Goal: Task Accomplishment & Management: Complete application form

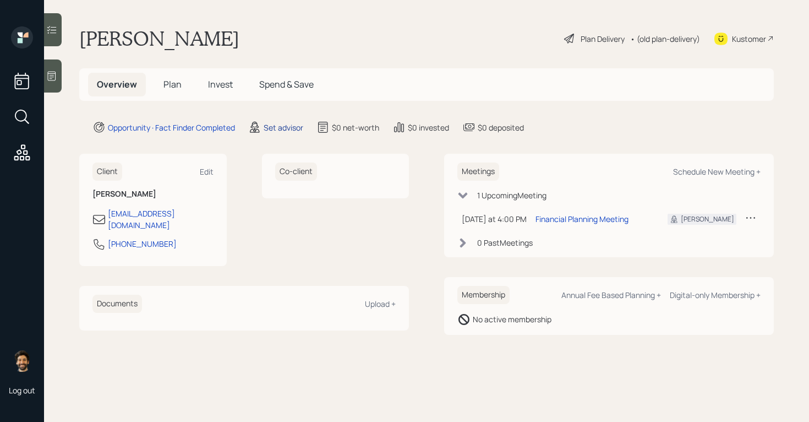
click at [283, 128] on div "Set advisor" at bounding box center [284, 128] width 40 height 12
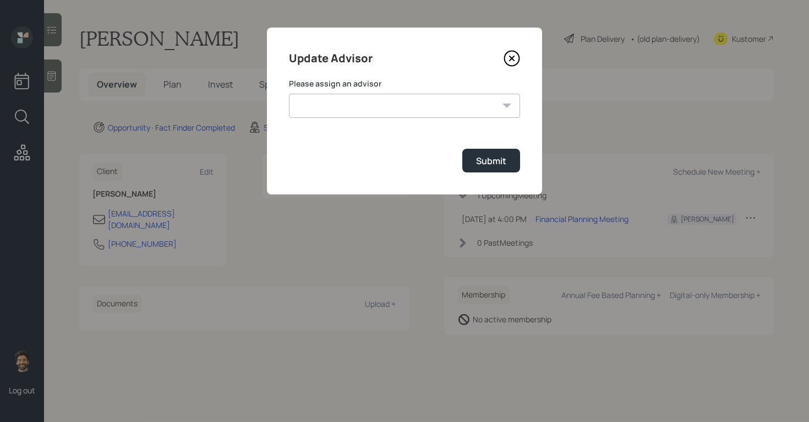
click at [373, 105] on select "[PERSON_NAME] [PERSON_NAME] End [PERSON_NAME] [PERSON_NAME] [PERSON_NAME] [PERS…" at bounding box center [404, 106] width 231 height 24
select select "f14b762f-c7c2-4b89-9227-8fa891345eea"
click at [483, 166] on div "Submit" at bounding box center [491, 161] width 30 height 12
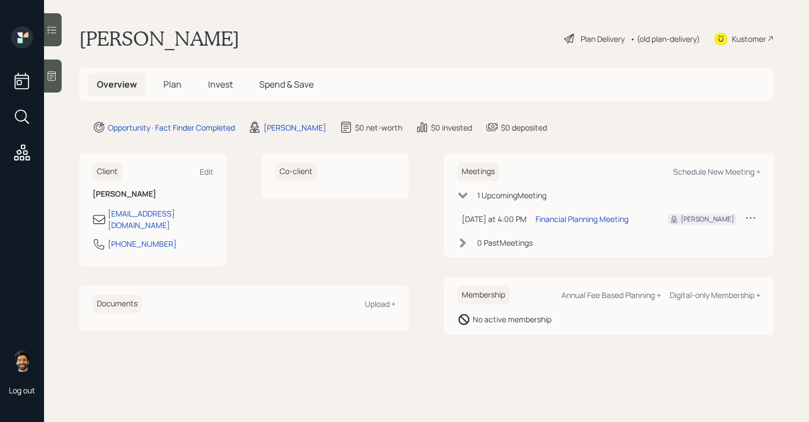
click at [173, 85] on span "Plan" at bounding box center [172, 84] width 18 height 12
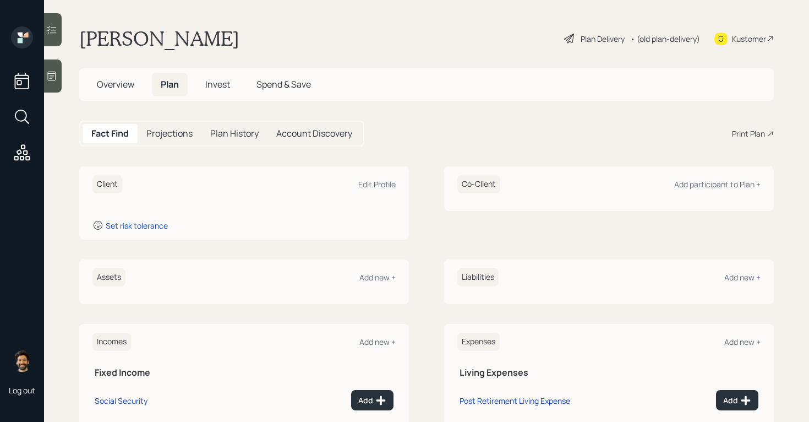
click at [51, 25] on icon at bounding box center [51, 29] width 11 height 11
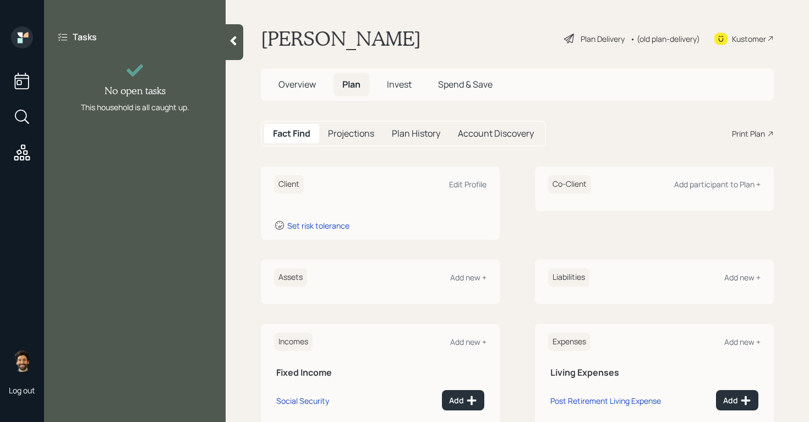
click at [239, 44] on div at bounding box center [235, 42] width 18 height 36
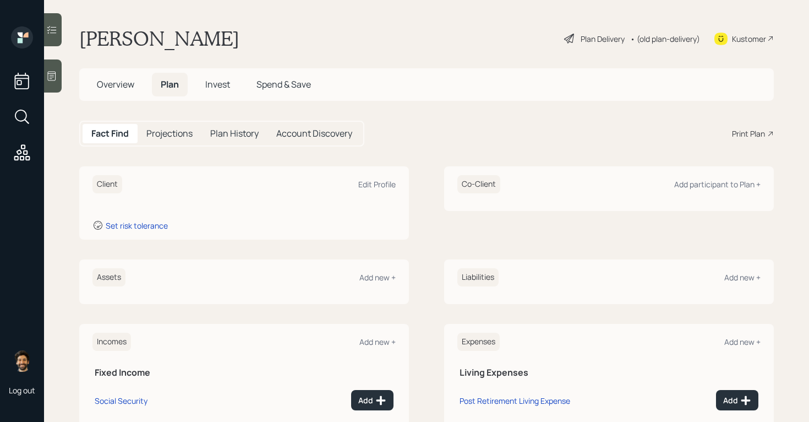
click at [54, 74] on icon at bounding box center [51, 75] width 11 height 11
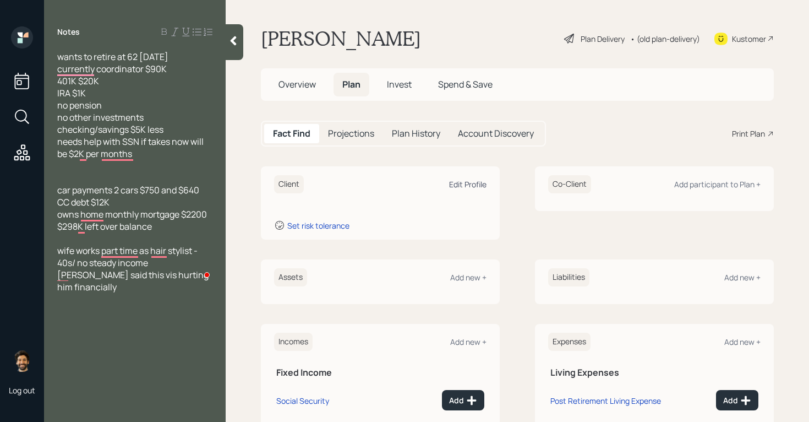
click at [458, 182] on div "Edit Profile" at bounding box center [467, 184] width 37 height 10
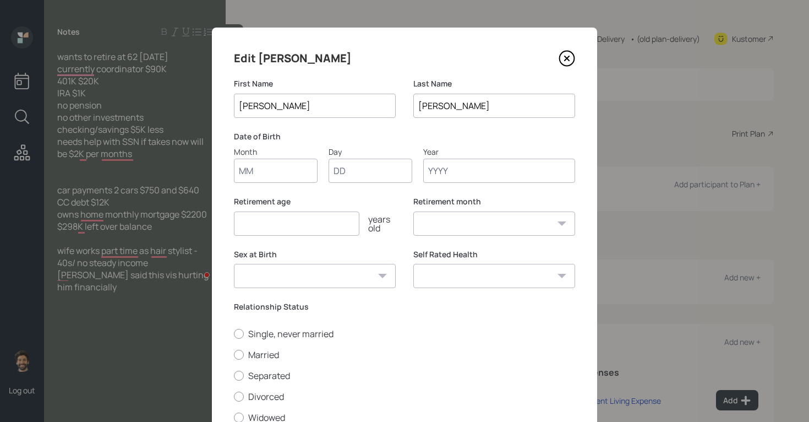
click at [260, 171] on input "Month" at bounding box center [276, 171] width 84 height 24
type input "01"
type input "1962"
select select "1"
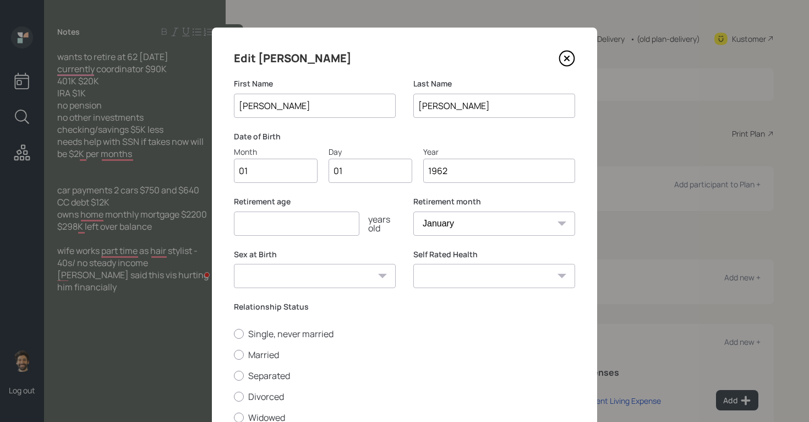
type input "1962"
click at [263, 227] on input "number" at bounding box center [297, 223] width 126 height 24
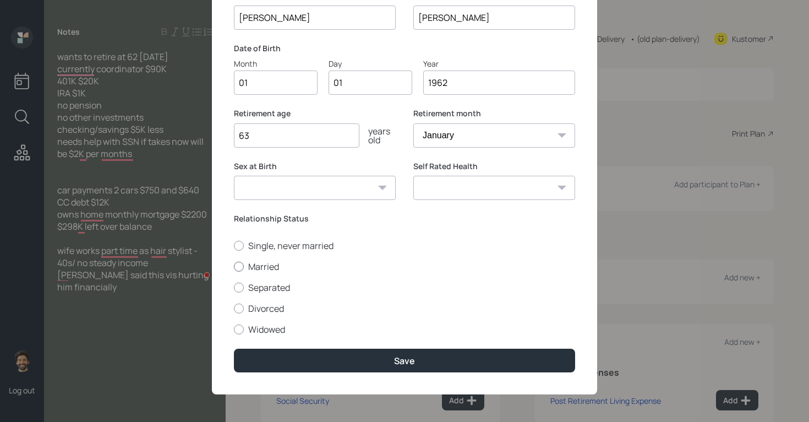
type input "63"
click at [255, 265] on label "Married" at bounding box center [404, 266] width 341 height 12
click at [234, 266] on input "Married" at bounding box center [233, 266] width 1 height 1
radio input "true"
click at [259, 249] on label "Single, never married" at bounding box center [404, 245] width 341 height 12
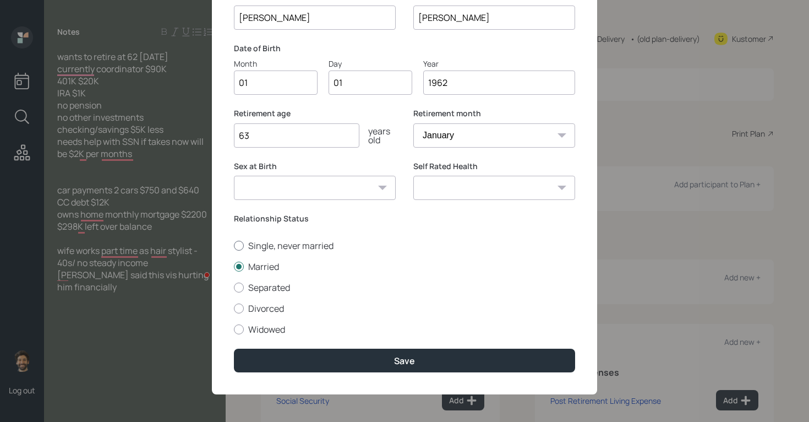
click at [234, 246] on input "Single, never married" at bounding box center [233, 245] width 1 height 1
radio input "true"
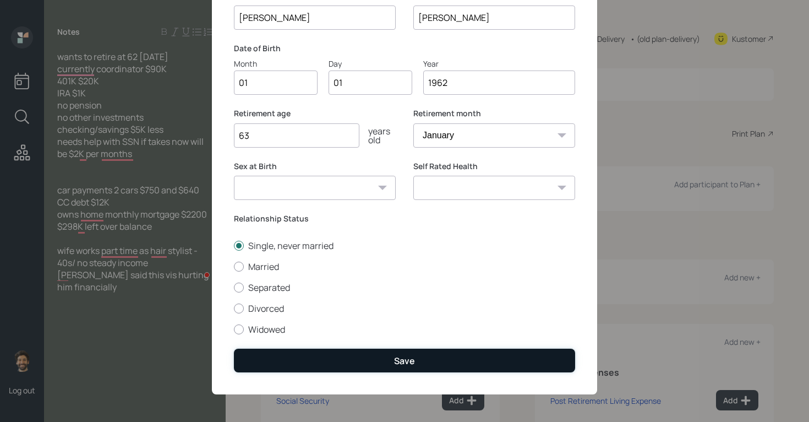
click at [262, 363] on button "Save" at bounding box center [404, 360] width 341 height 24
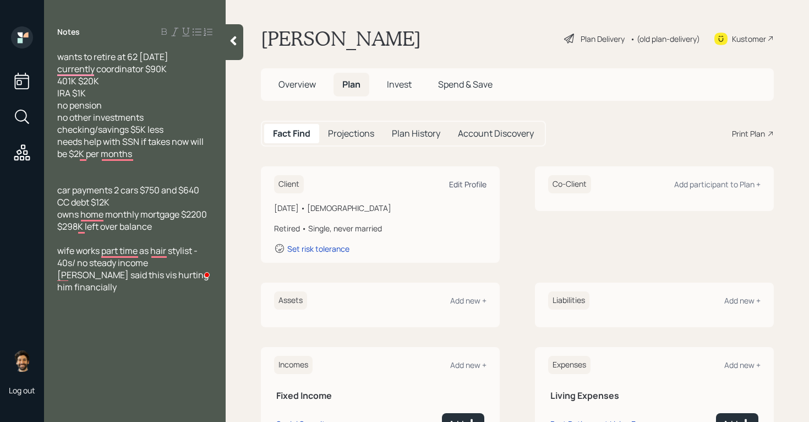
click at [469, 184] on div "Edit Profile" at bounding box center [467, 184] width 37 height 10
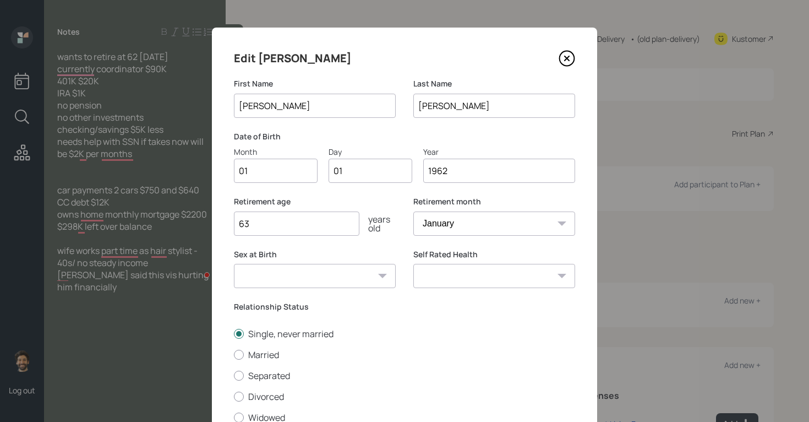
click at [459, 176] on input "1962" at bounding box center [499, 171] width 152 height 24
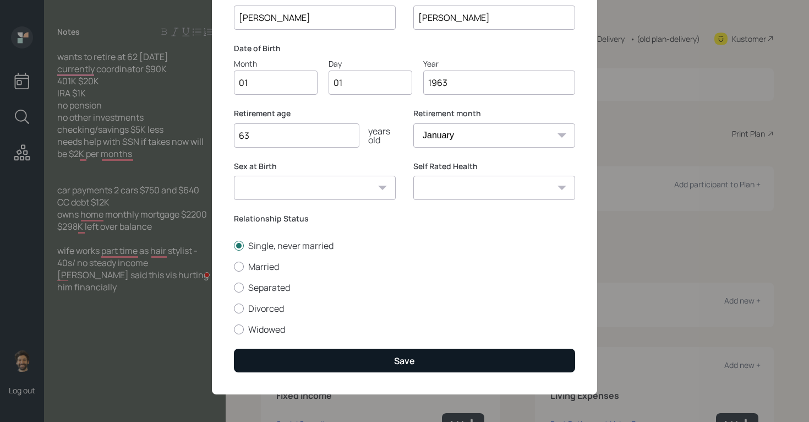
type input "1963"
click at [303, 352] on button "Save" at bounding box center [404, 360] width 341 height 24
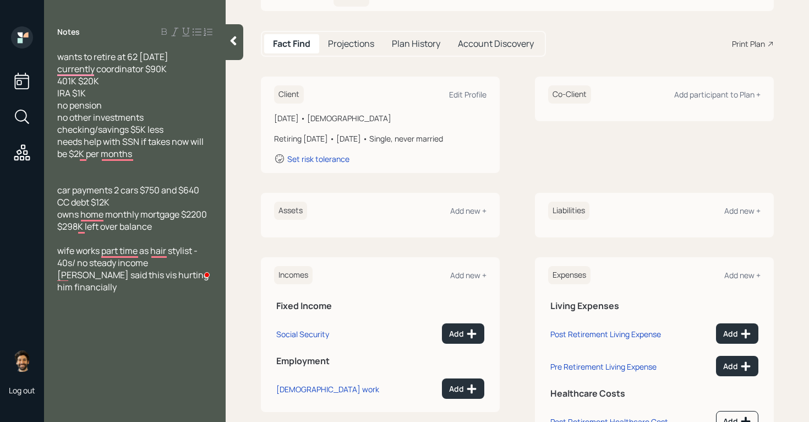
scroll to position [104, 0]
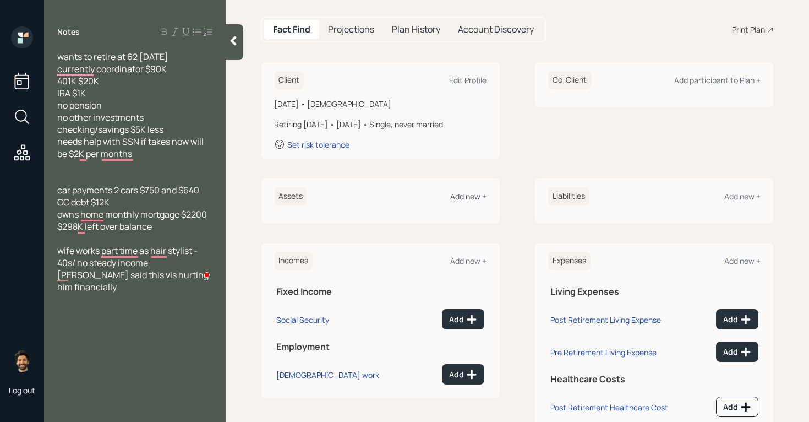
click at [466, 197] on div "Add new +" at bounding box center [468, 196] width 36 height 10
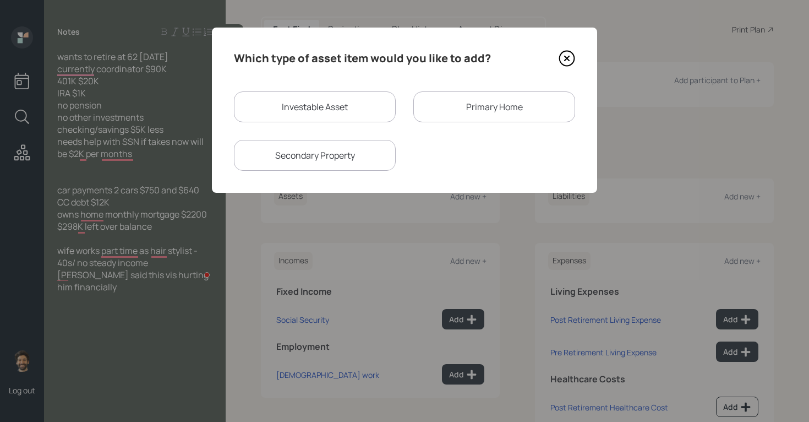
click at [289, 115] on div "Investable Asset" at bounding box center [315, 106] width 162 height 31
select select "taxable"
select select "balanced"
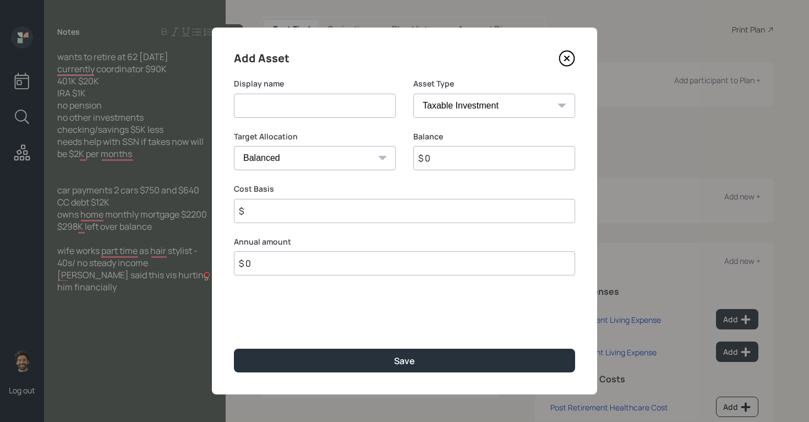
click at [277, 103] on input at bounding box center [315, 106] width 162 height 24
type input "Current 401k"
click at [445, 152] on input "$ 0" at bounding box center [494, 158] width 162 height 24
type input "$ 20,000"
click at [430, 107] on select "SEP [PERSON_NAME] IRA 401(k) [PERSON_NAME] 401(k) 403(b) [PERSON_NAME] 403(b) 4…" at bounding box center [494, 106] width 162 height 24
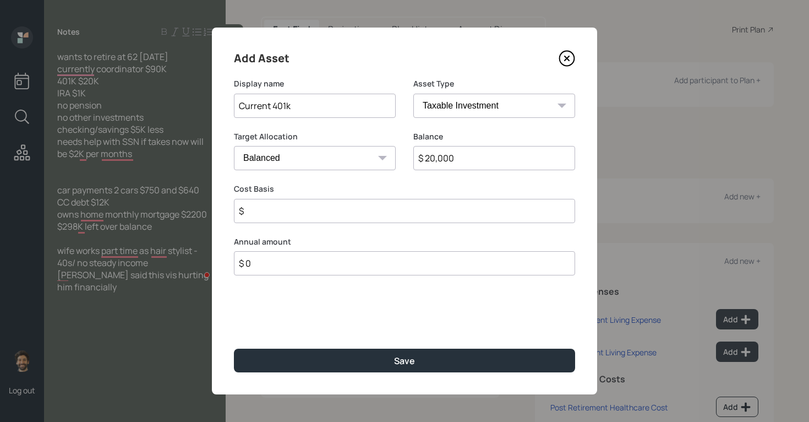
select select "company_sponsored"
click at [315, 214] on input "number" at bounding box center [306, 211] width 145 height 24
type input "0"
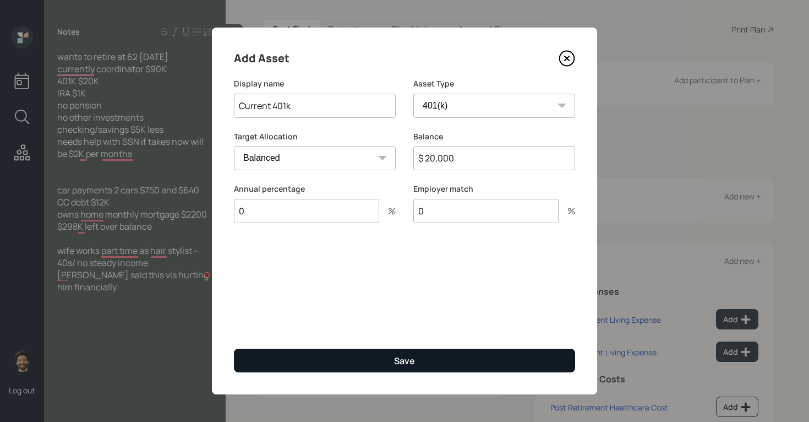
type input "0"
click at [279, 357] on button "Save" at bounding box center [404, 360] width 341 height 24
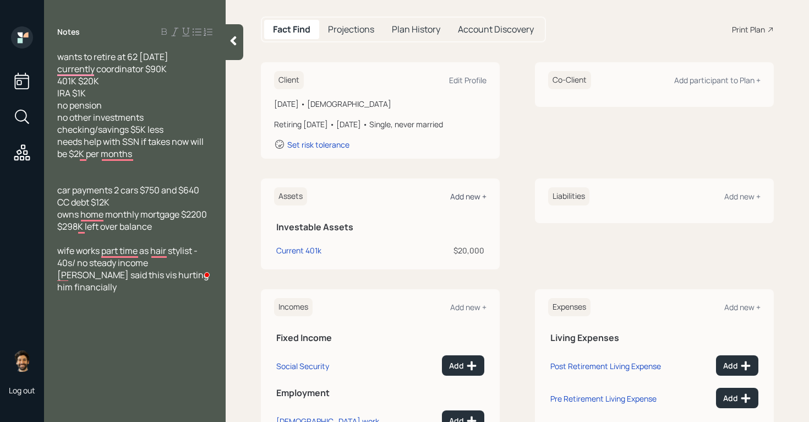
click at [460, 194] on div "Add new +" at bounding box center [468, 196] width 36 height 10
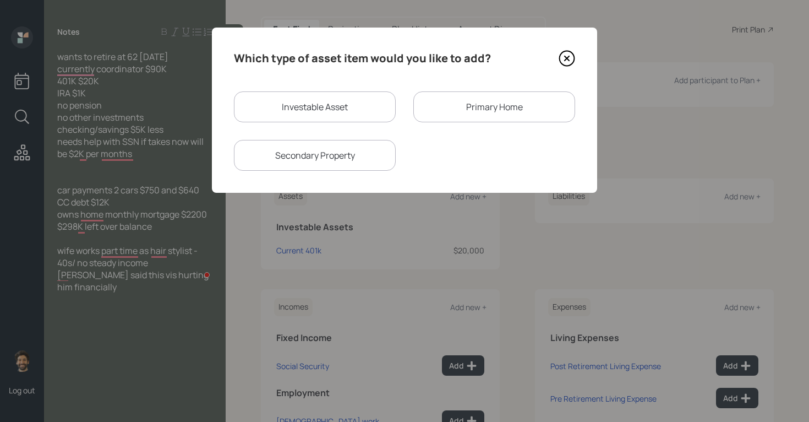
click at [293, 102] on div "Investable Asset" at bounding box center [315, 106] width 162 height 31
select select "taxable"
select select "balanced"
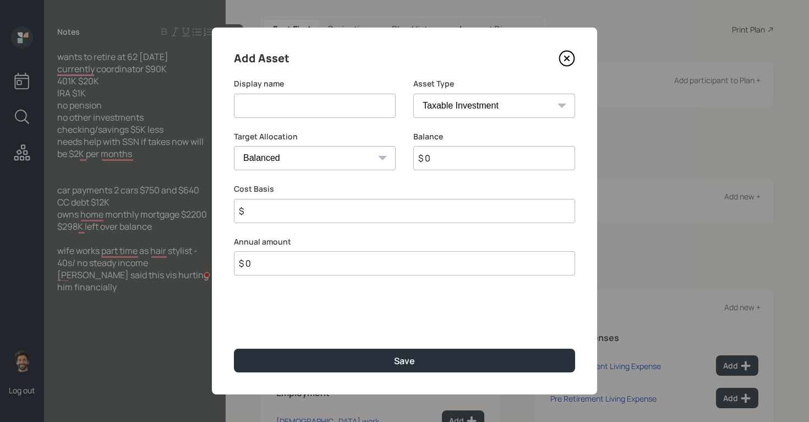
click at [274, 111] on input at bounding box center [315, 106] width 162 height 24
type input "IRA"
click at [442, 155] on input "$ 0" at bounding box center [494, 158] width 162 height 24
type input "$ 1,000"
click at [447, 103] on select "SEP [PERSON_NAME] IRA 401(k) [PERSON_NAME] 401(k) 403(b) [PERSON_NAME] 403(b) 4…" at bounding box center [494, 106] width 162 height 24
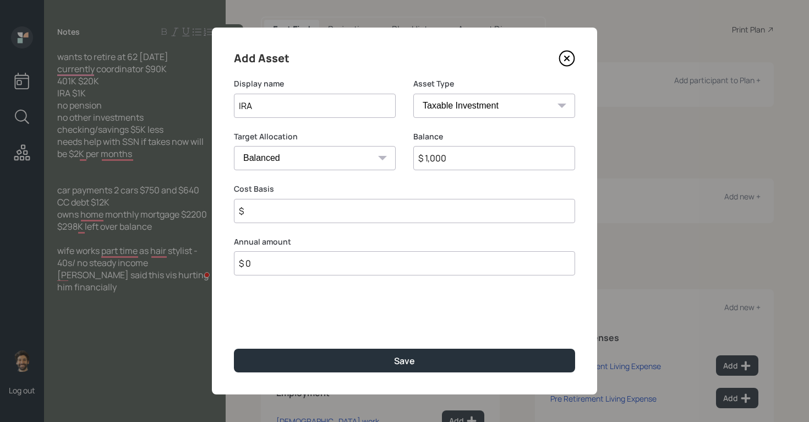
select select "ira"
click at [279, 209] on input "$" at bounding box center [404, 211] width 341 height 24
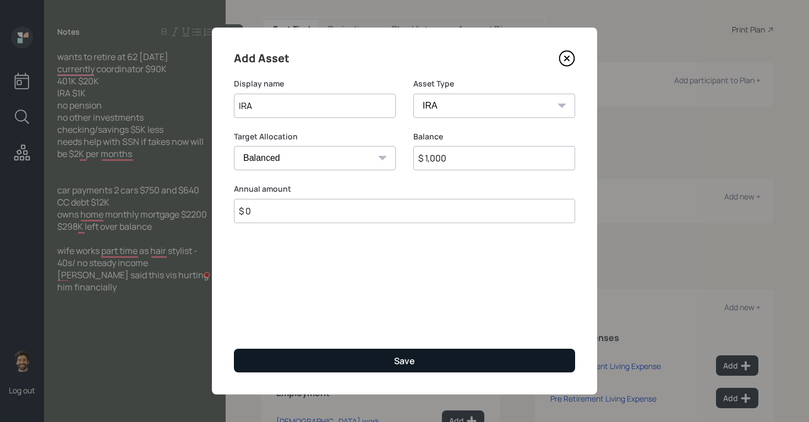
type input "$ 0"
click at [317, 364] on button "Save" at bounding box center [404, 360] width 341 height 24
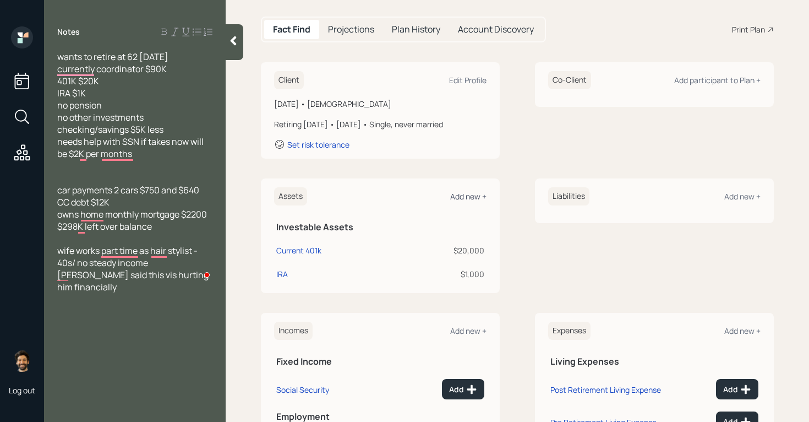
click at [471, 201] on div "Add new +" at bounding box center [468, 196] width 36 height 10
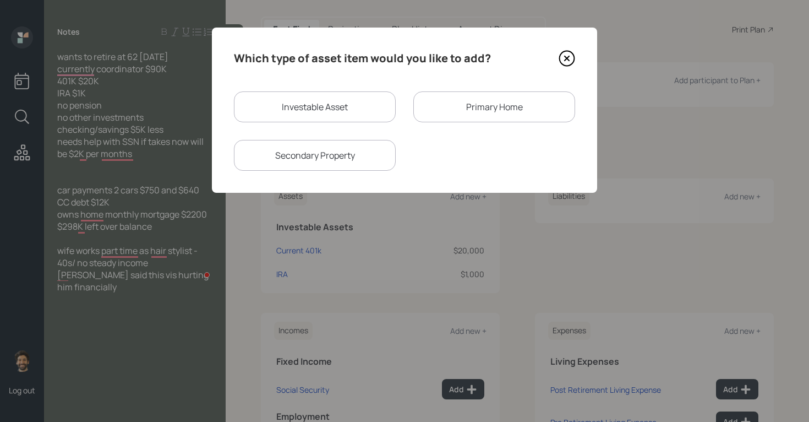
click at [314, 108] on div "Investable Asset" at bounding box center [315, 106] width 162 height 31
select select "taxable"
select select "balanced"
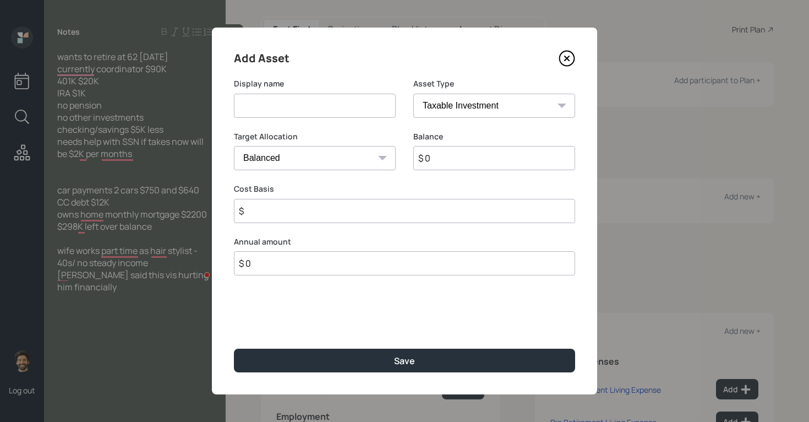
click at [239, 95] on input at bounding box center [315, 106] width 162 height 24
type input "Checking/ Savings"
click at [446, 151] on input "$ 0" at bounding box center [494, 158] width 162 height 24
type input "$ 5,000"
click at [448, 108] on select "SEP [PERSON_NAME] IRA 401(k) [PERSON_NAME] 401(k) 403(b) [PERSON_NAME] 403(b) 4…" at bounding box center [494, 106] width 162 height 24
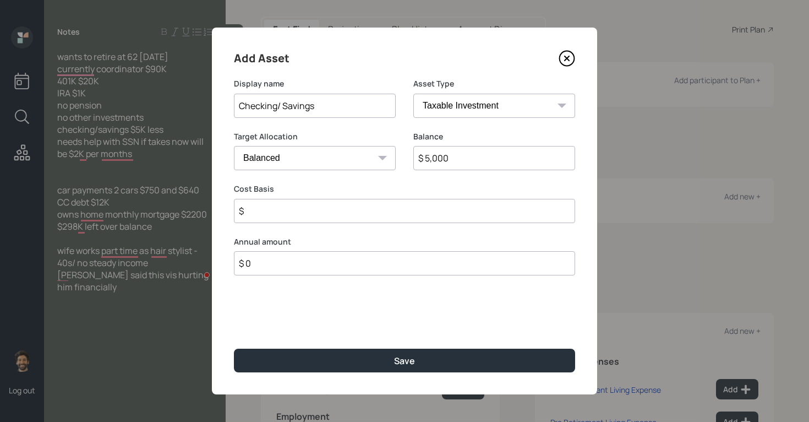
select select "emergency_fund"
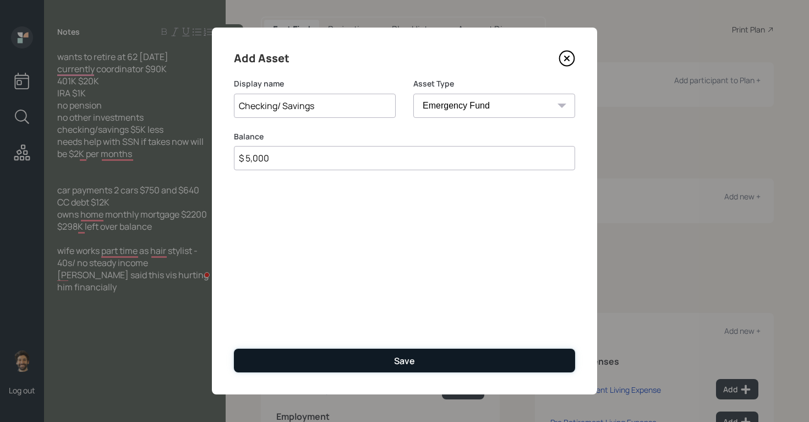
click at [257, 364] on button "Save" at bounding box center [404, 360] width 341 height 24
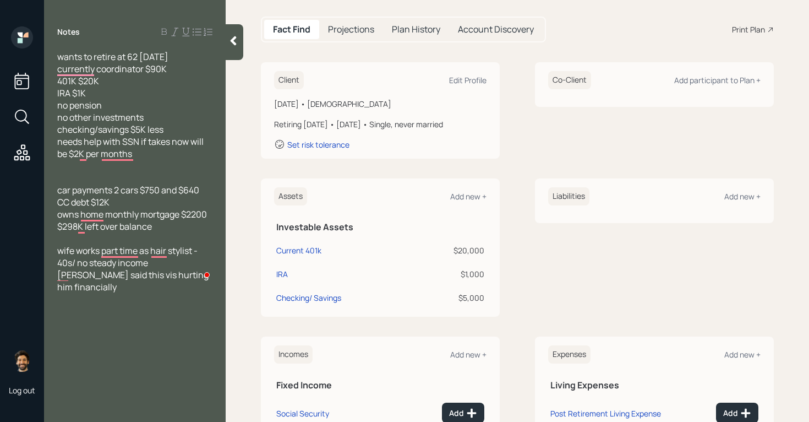
scroll to position [127, 0]
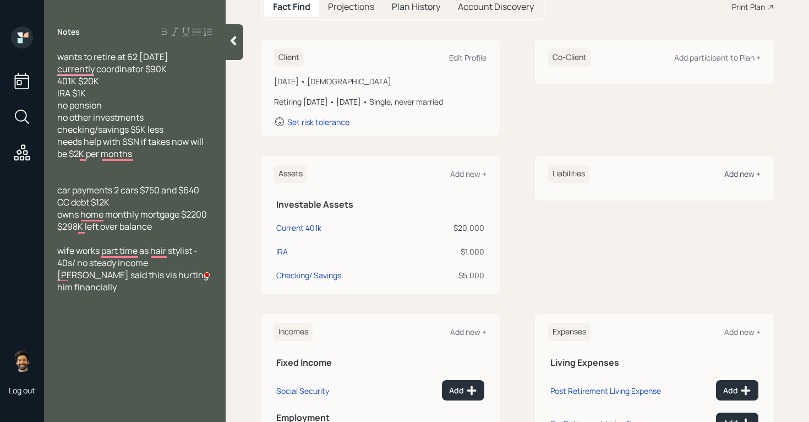
click at [741, 171] on div "Add new +" at bounding box center [742, 173] width 36 height 10
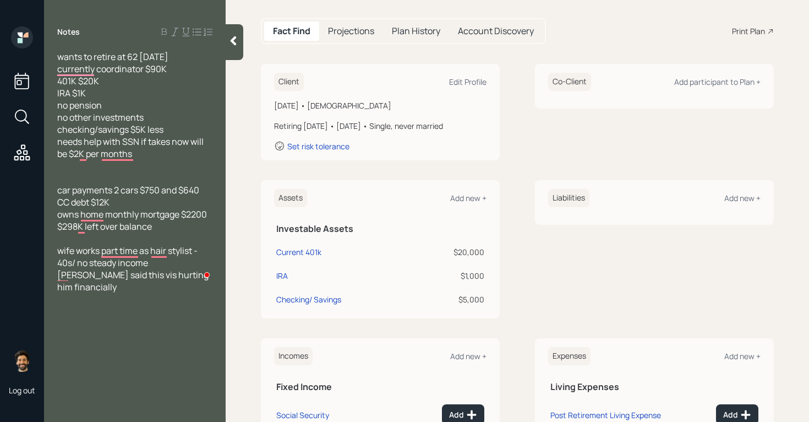
scroll to position [99, 0]
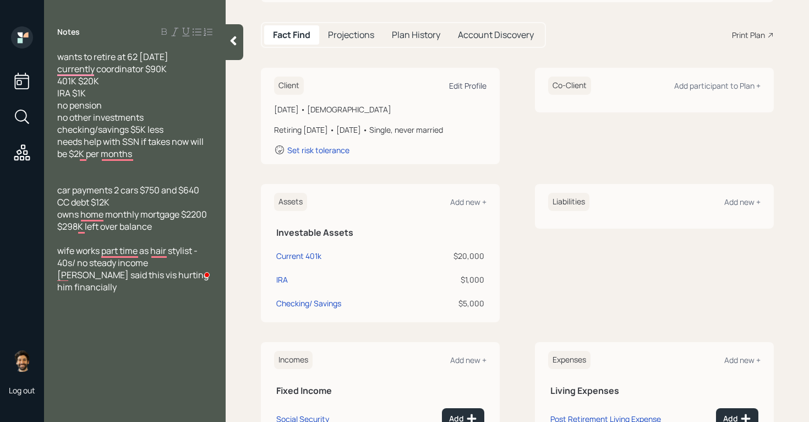
click at [472, 88] on div "Edit Profile" at bounding box center [467, 85] width 37 height 10
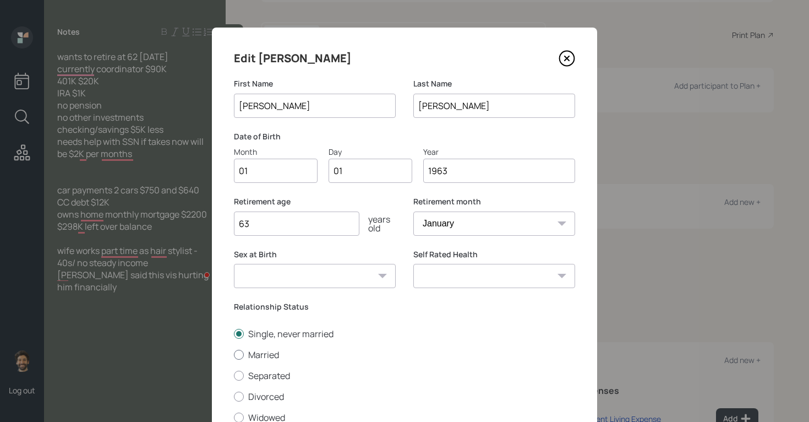
click at [255, 357] on label "Married" at bounding box center [404, 354] width 341 height 12
click at [234, 354] on input "Married" at bounding box center [233, 354] width 1 height 1
radio input "true"
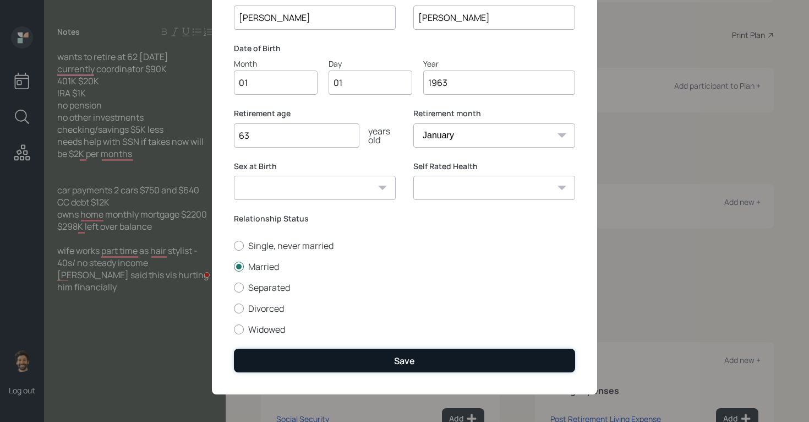
click at [258, 361] on button "Save" at bounding box center [404, 360] width 341 height 24
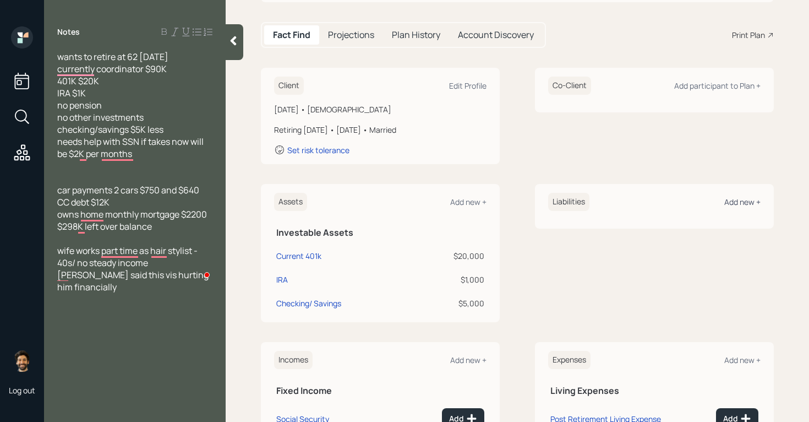
click at [744, 203] on div "Add new +" at bounding box center [742, 202] width 36 height 10
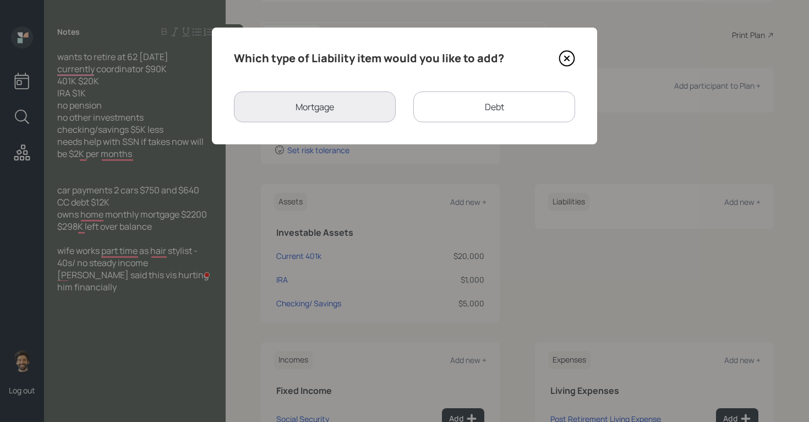
click at [444, 110] on div "Debt" at bounding box center [494, 106] width 162 height 31
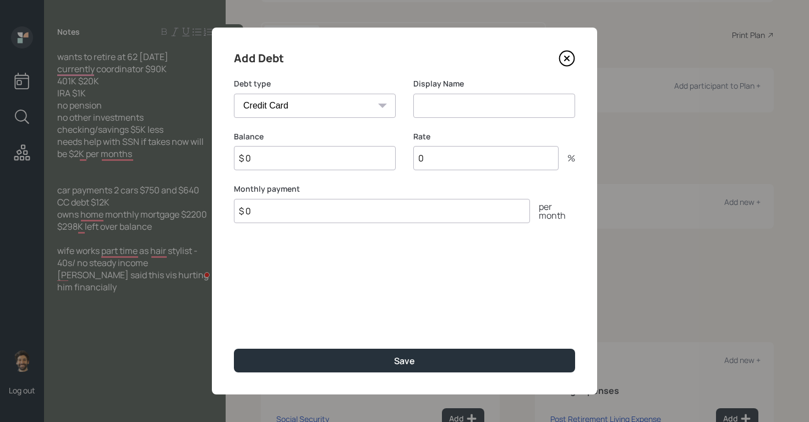
click at [326, 110] on select "Car Credit Card Medical Student Other" at bounding box center [315, 106] width 162 height 24
select select "car"
click at [473, 99] on input at bounding box center [494, 106] width 162 height 24
type input "Car 1"
click at [296, 162] on input "$ 0" at bounding box center [315, 158] width 162 height 24
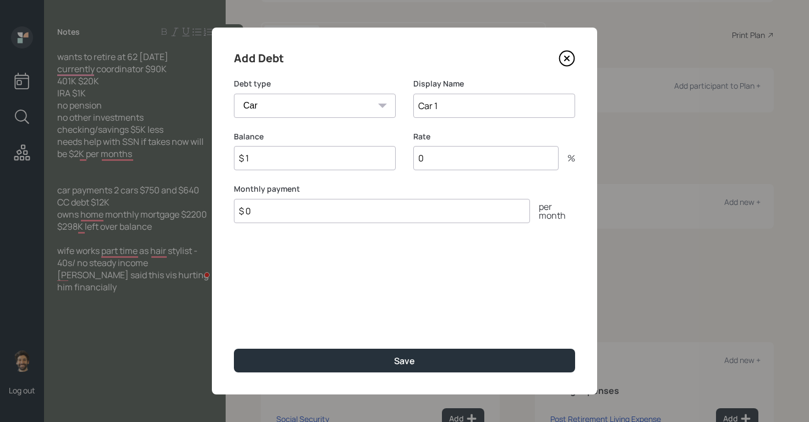
type input "$ 1"
type input "1"
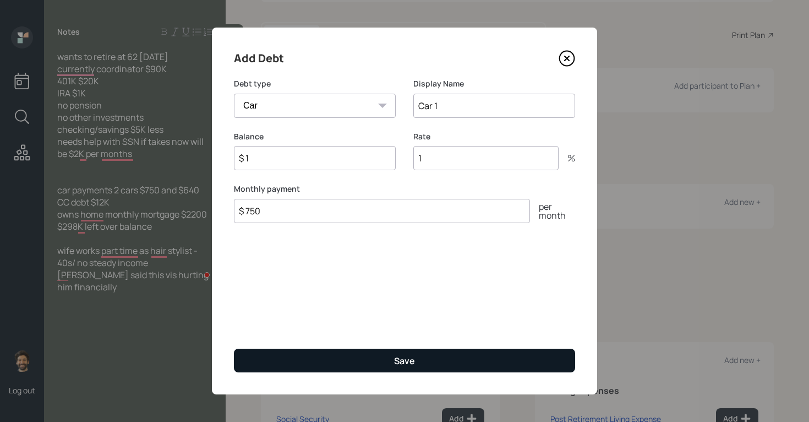
type input "$ 750"
click at [283, 350] on button "Save" at bounding box center [404, 360] width 341 height 24
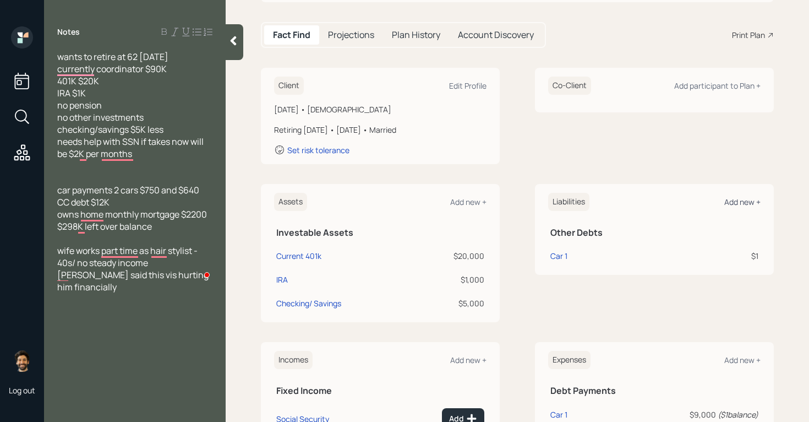
click at [740, 199] on div "Add new +" at bounding box center [742, 202] width 36 height 10
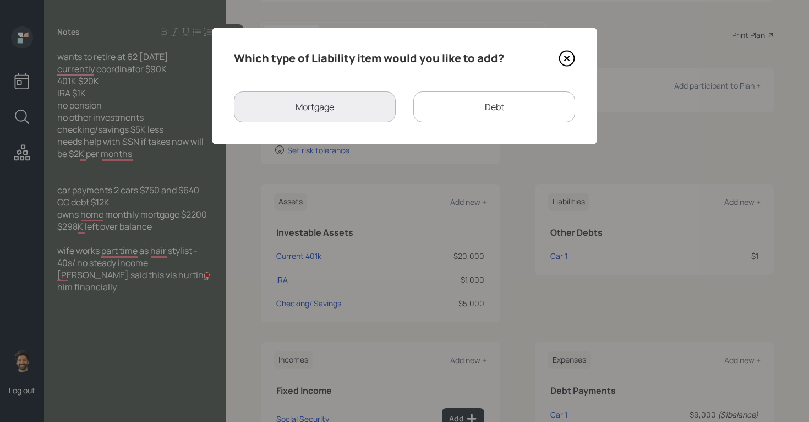
click at [439, 112] on div "Debt" at bounding box center [494, 106] width 162 height 31
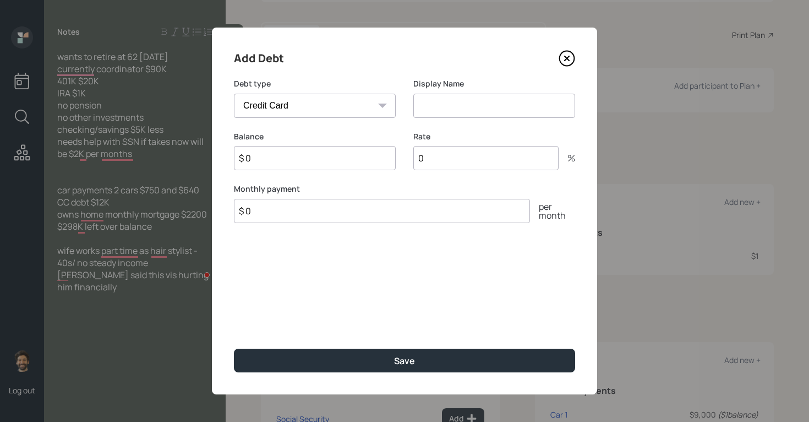
click at [380, 95] on select "Car Credit Card Medical Student Other" at bounding box center [315, 106] width 162 height 24
select select "car"
click at [447, 112] on input at bounding box center [494, 106] width 162 height 24
type input "Car 2"
click at [287, 162] on input "$ 0" at bounding box center [315, 158] width 162 height 24
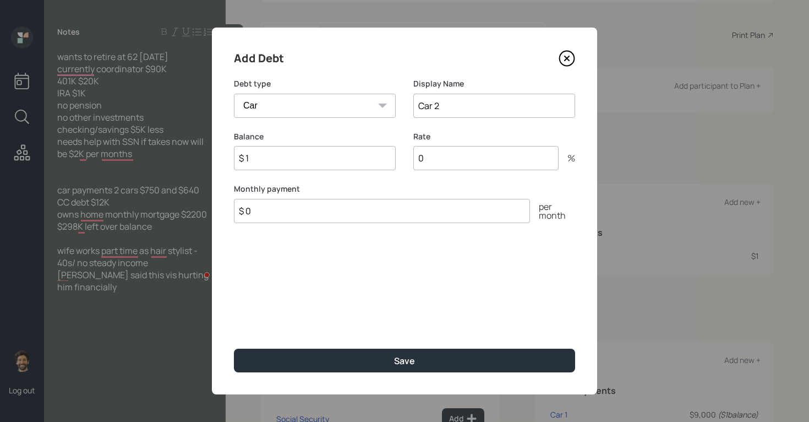
type input "$ 1"
type input "1"
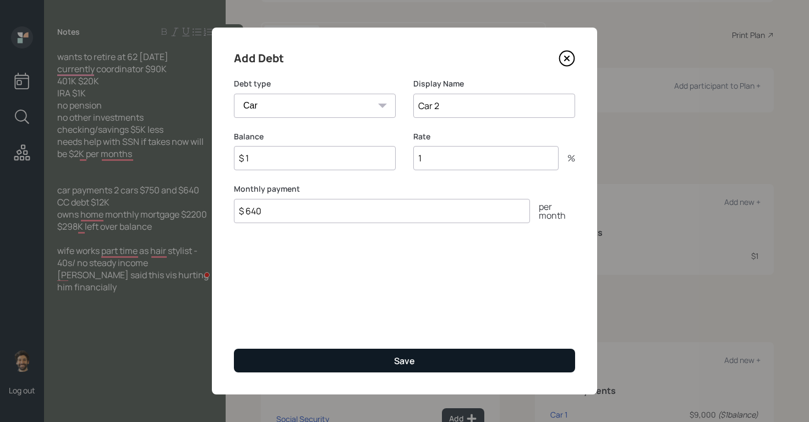
type input "$ 640"
click at [301, 362] on button "Save" at bounding box center [404, 360] width 341 height 24
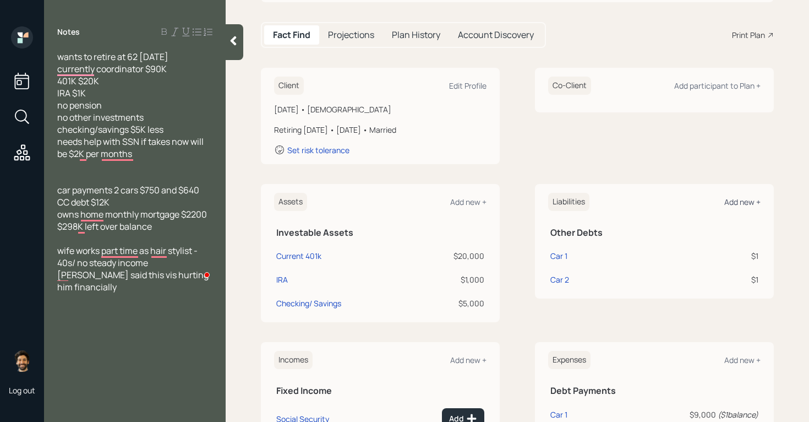
click at [740, 204] on div "Add new +" at bounding box center [742, 202] width 36 height 10
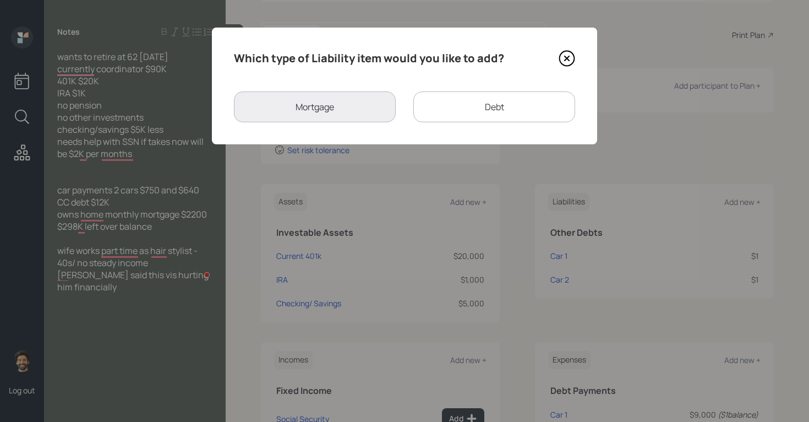
click at [433, 102] on div "Debt" at bounding box center [494, 106] width 162 height 31
select select "credit_card"
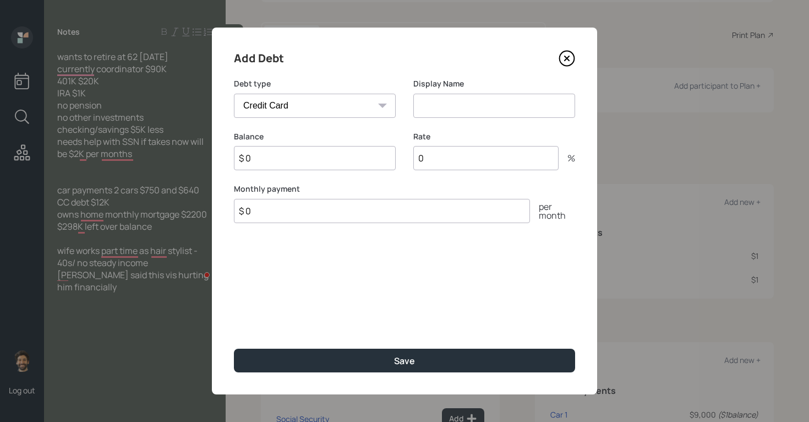
click at [287, 103] on select "Car Credit Card Medical Student Other" at bounding box center [315, 106] width 162 height 24
click at [454, 110] on input at bounding box center [494, 106] width 162 height 24
type input "CC Debt"
click at [293, 161] on input "$ 0" at bounding box center [315, 158] width 162 height 24
type input "$ 12,000"
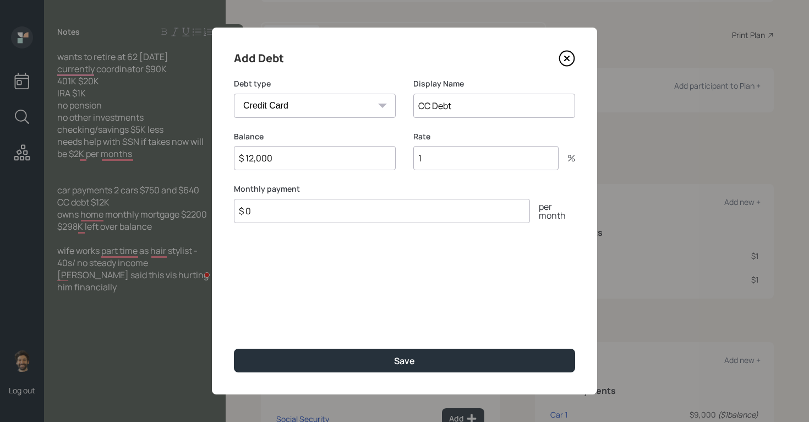
type input "1"
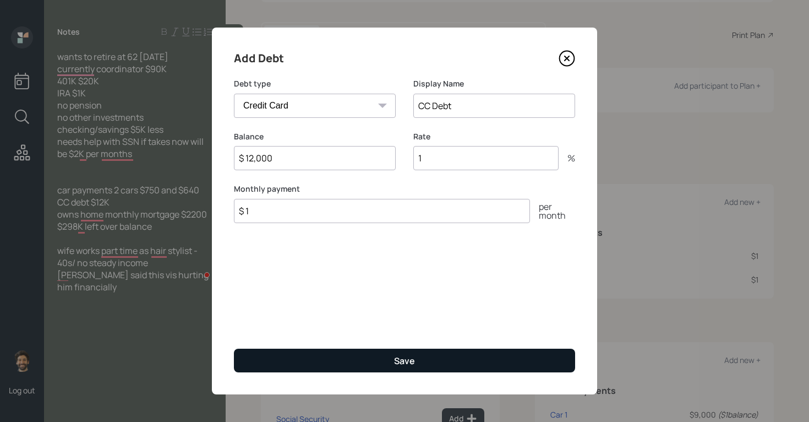
type input "$ 1"
click at [309, 352] on button "Save" at bounding box center [404, 360] width 341 height 24
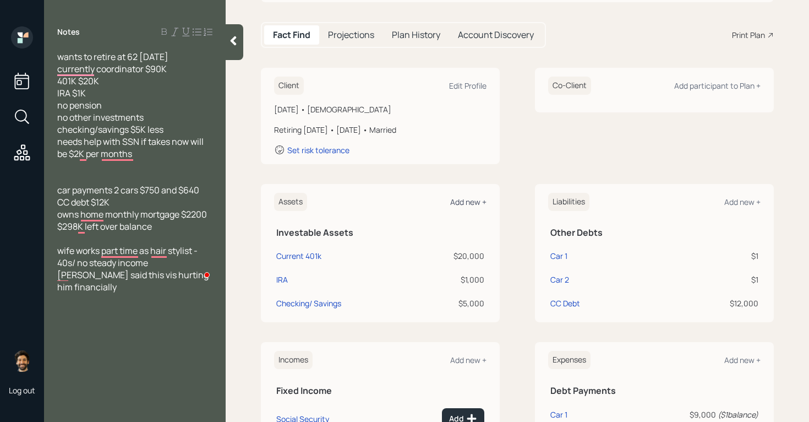
click at [462, 198] on div "Add new +" at bounding box center [468, 202] width 36 height 10
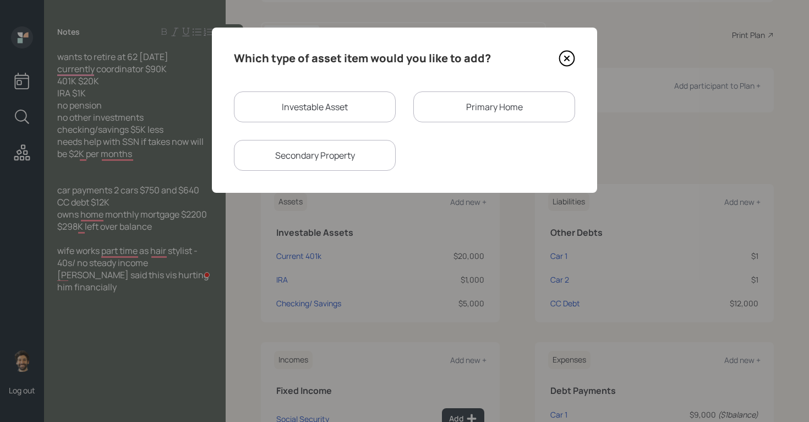
click at [432, 117] on div "Primary Home" at bounding box center [494, 106] width 162 height 31
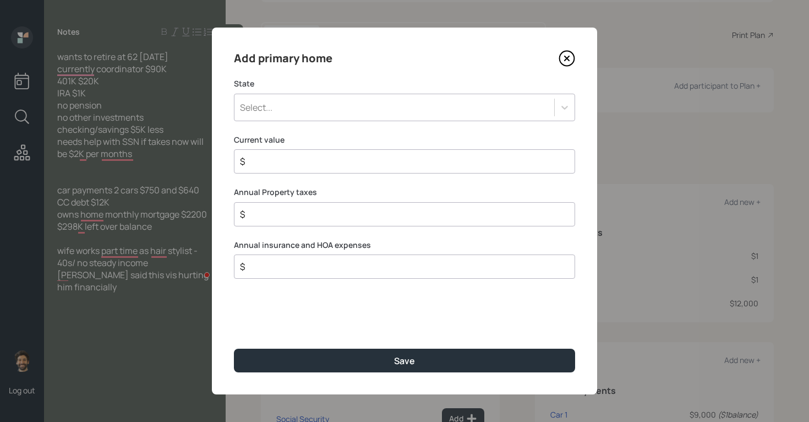
click at [324, 105] on div "Select..." at bounding box center [394, 107] width 320 height 19
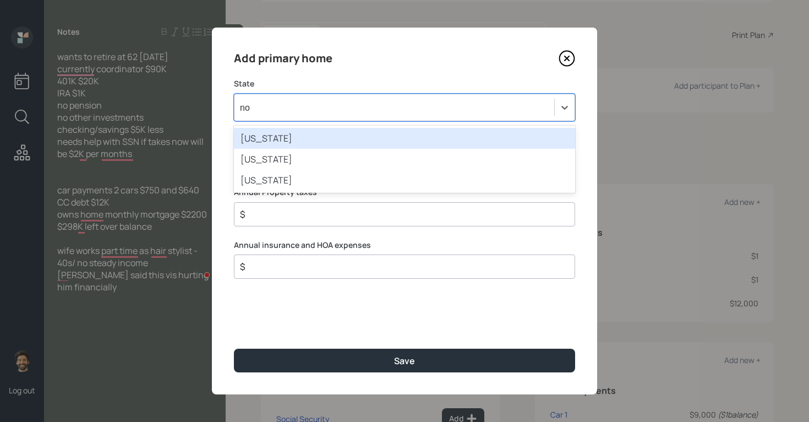
type input "nor"
click at [298, 138] on div "[US_STATE]" at bounding box center [404, 138] width 341 height 21
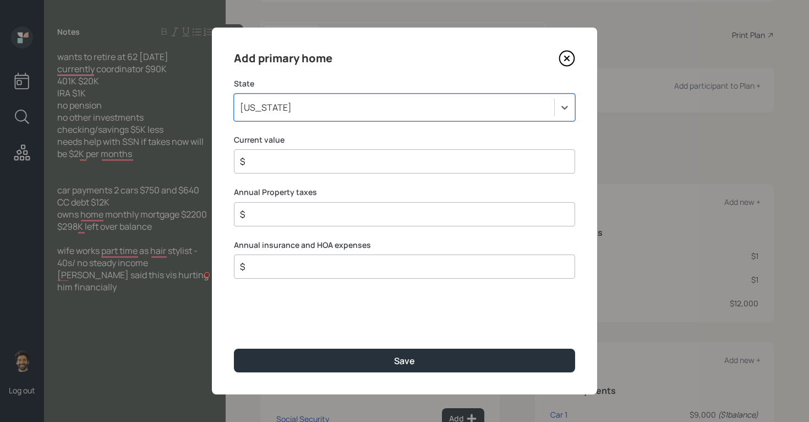
click at [260, 159] on input "$" at bounding box center [400, 161] width 323 height 13
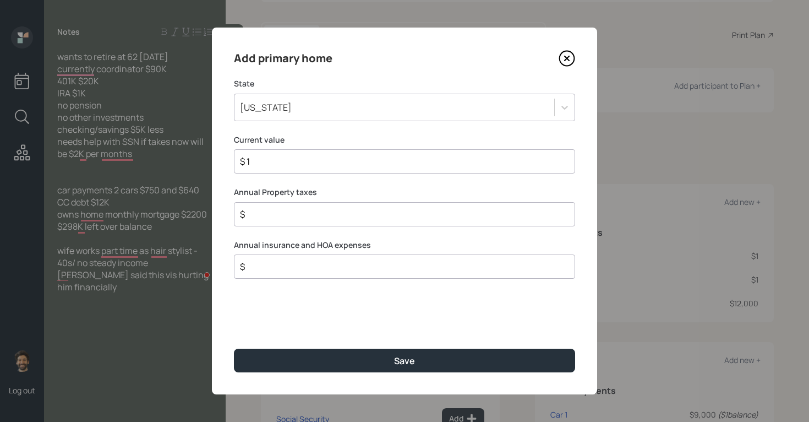
type input "$ 1"
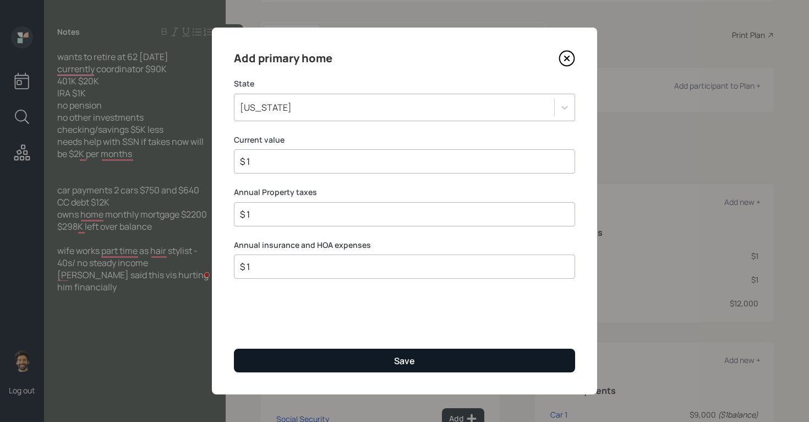
type input "$ 1"
click at [268, 353] on button "Save" at bounding box center [404, 360] width 341 height 24
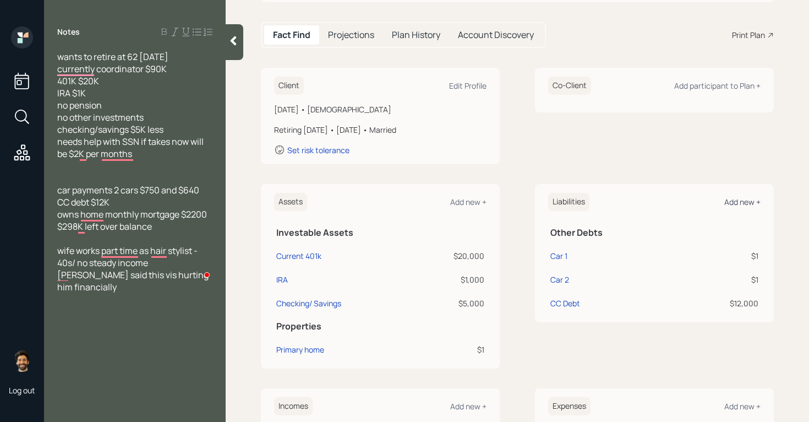
click at [742, 199] on div "Add new +" at bounding box center [742, 202] width 36 height 10
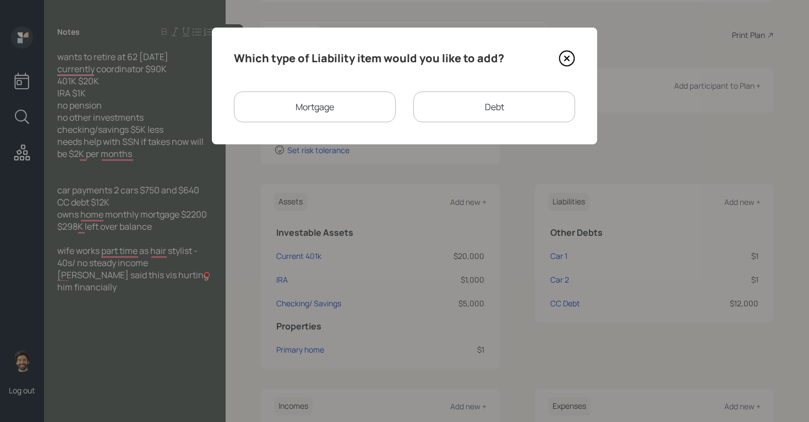
click at [363, 107] on div "Mortgage" at bounding box center [315, 106] width 162 height 31
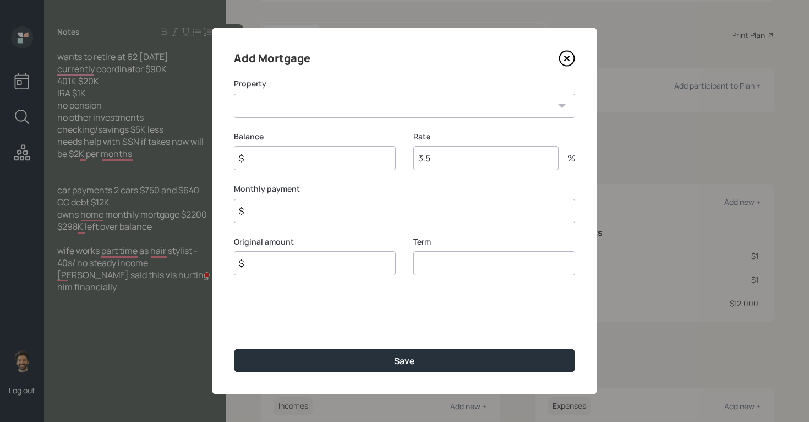
click at [261, 106] on select "NC Primary home" at bounding box center [404, 106] width 341 height 24
select select "8340211c-9531-4ac4-9d10-a6df4bd23322"
click at [258, 158] on input "$" at bounding box center [315, 158] width 162 height 24
type input "$ 298,000"
type input "1"
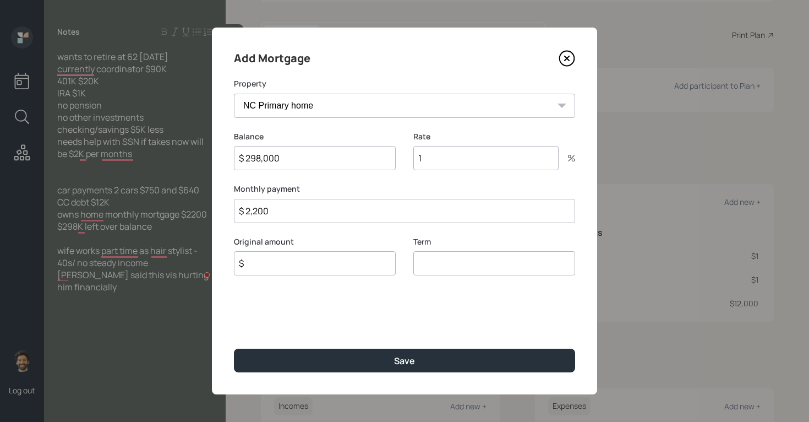
type input "$ 2,200"
type input "$ 298,000"
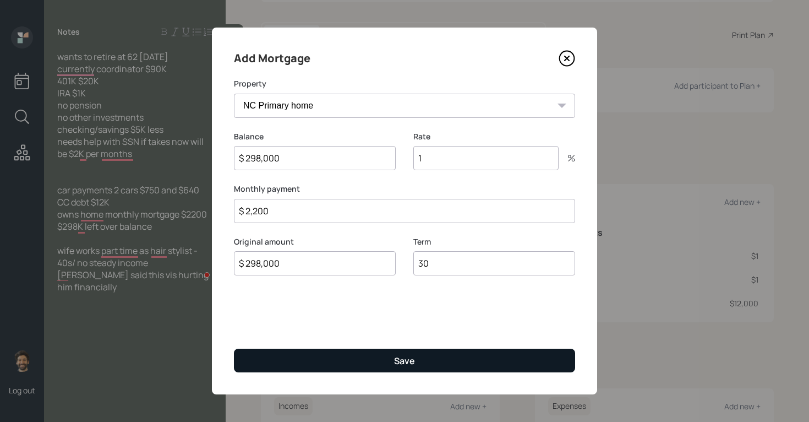
type input "30"
click at [302, 358] on button "Save" at bounding box center [404, 360] width 341 height 24
